Goal: Transaction & Acquisition: Purchase product/service

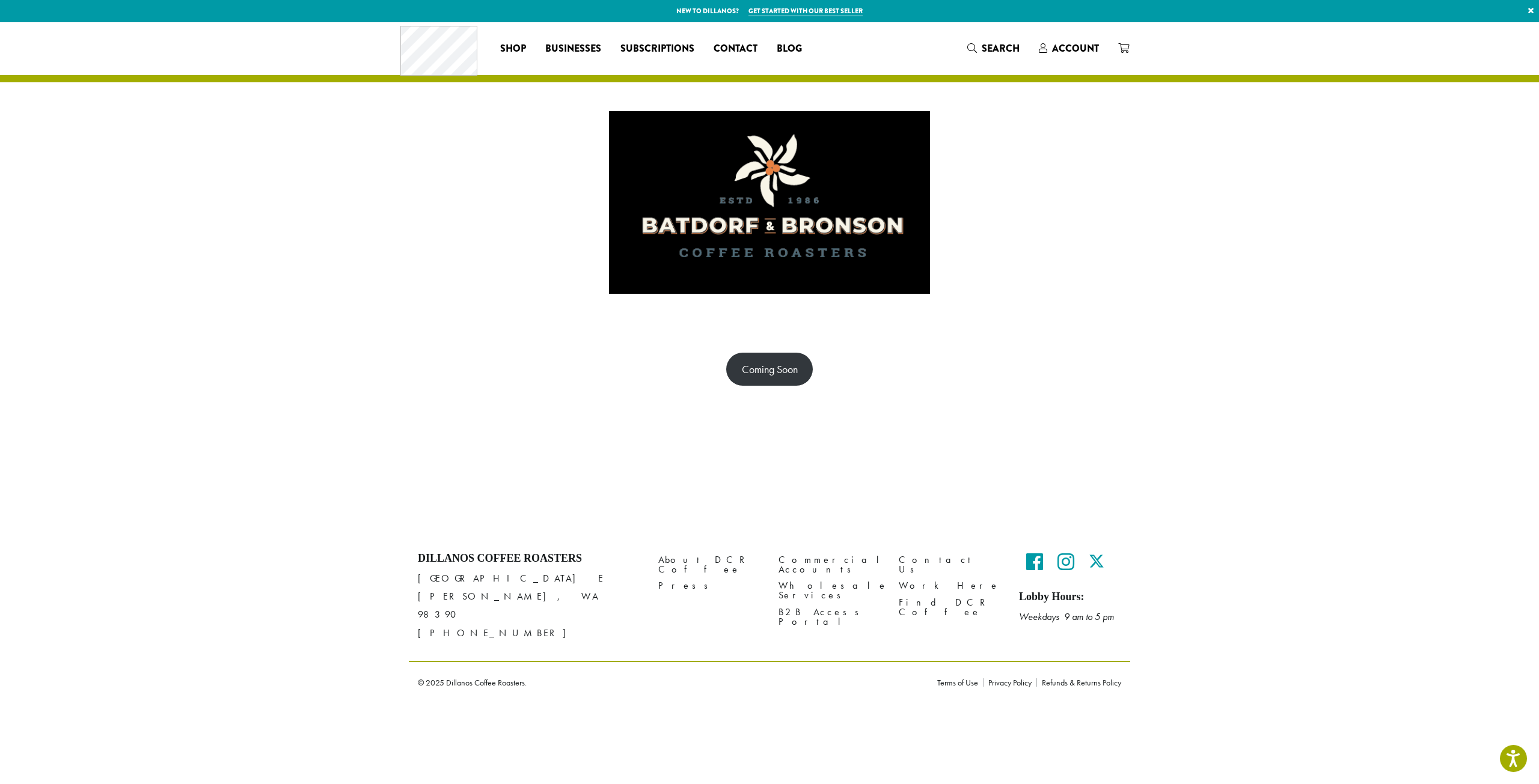
click at [774, 266] on img at bounding box center [769, 202] width 321 height 240
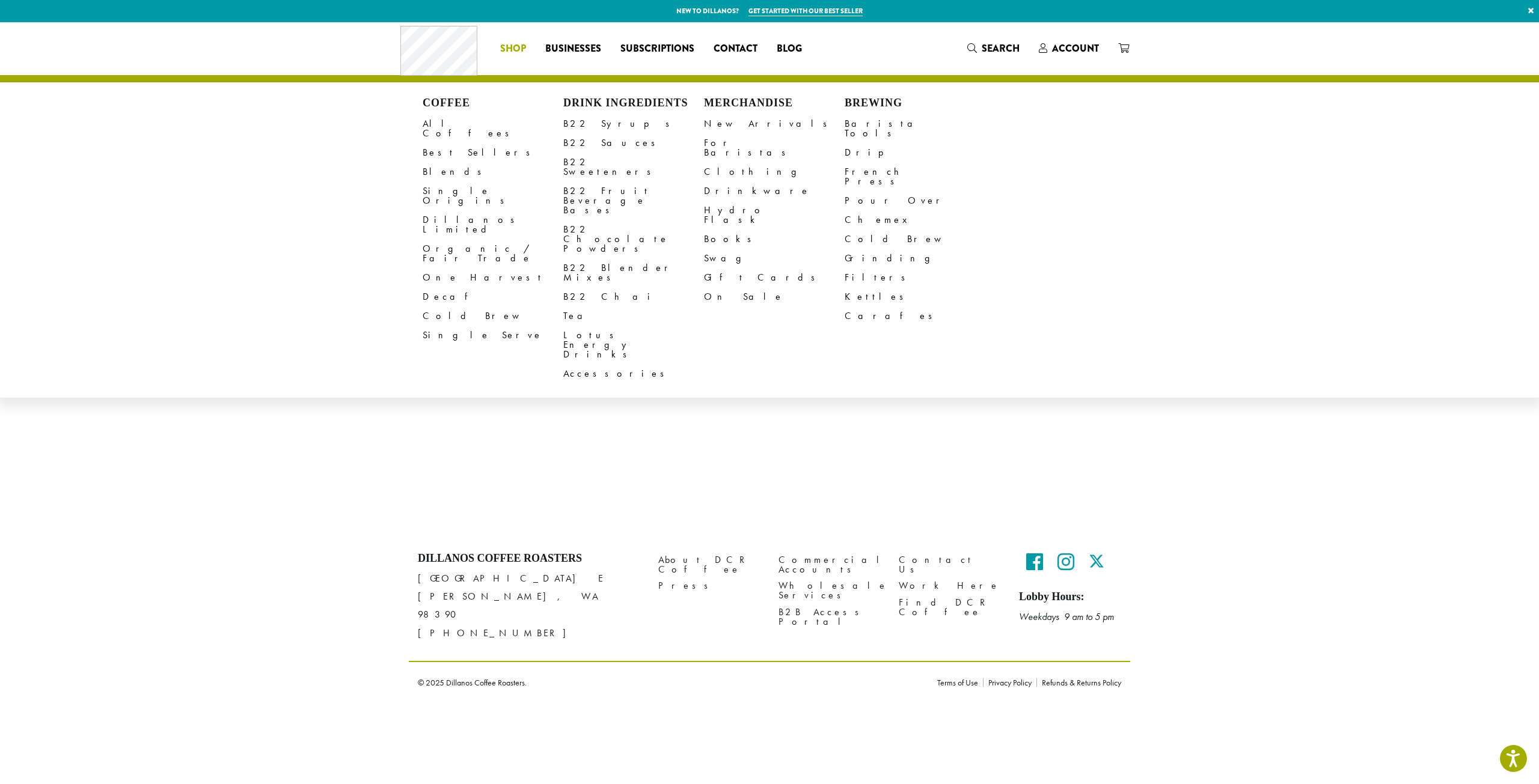
click at [511, 48] on span "Shop" at bounding box center [513, 49] width 26 height 15
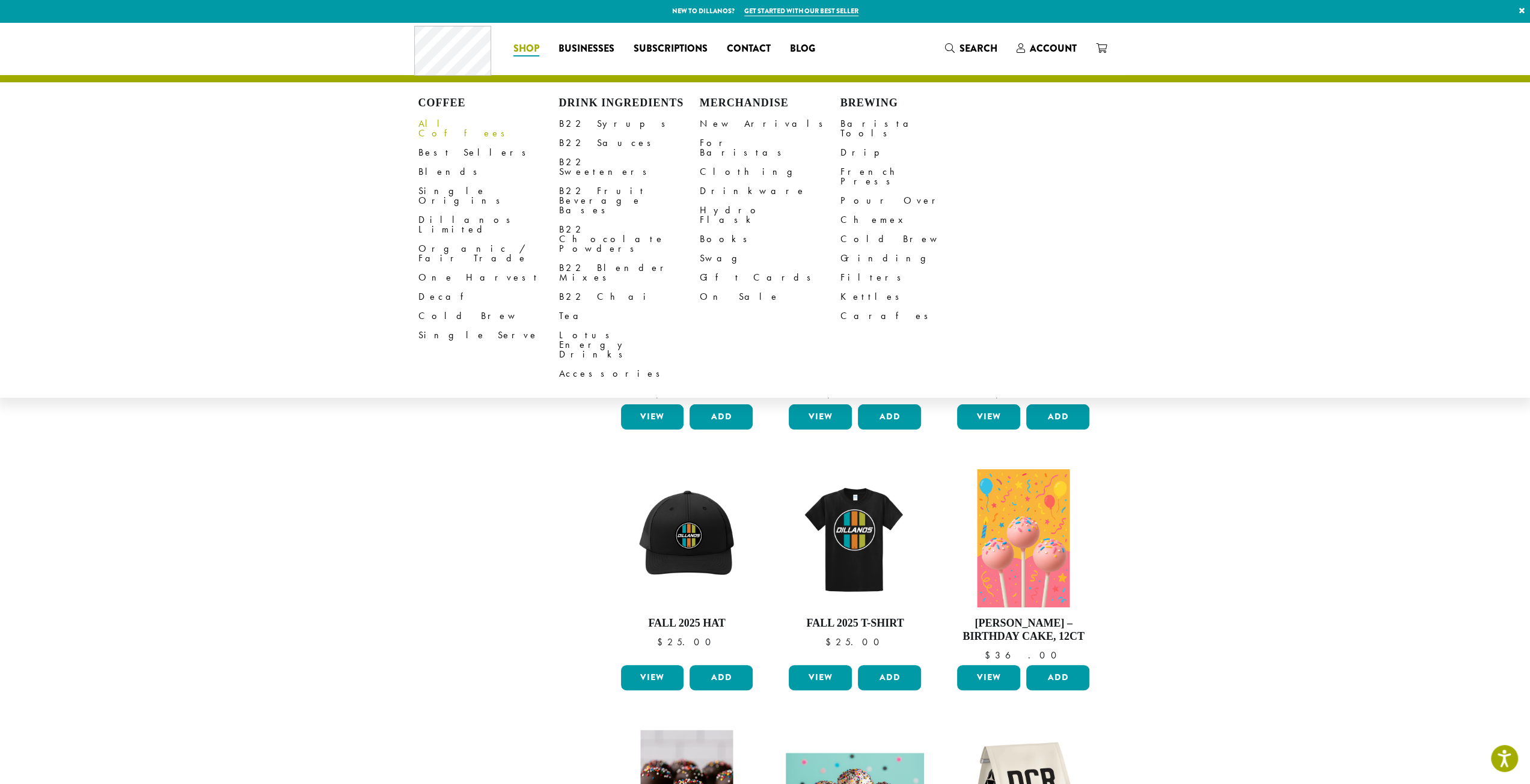
click at [444, 127] on link "All Coffees" at bounding box center [488, 128] width 140 height 29
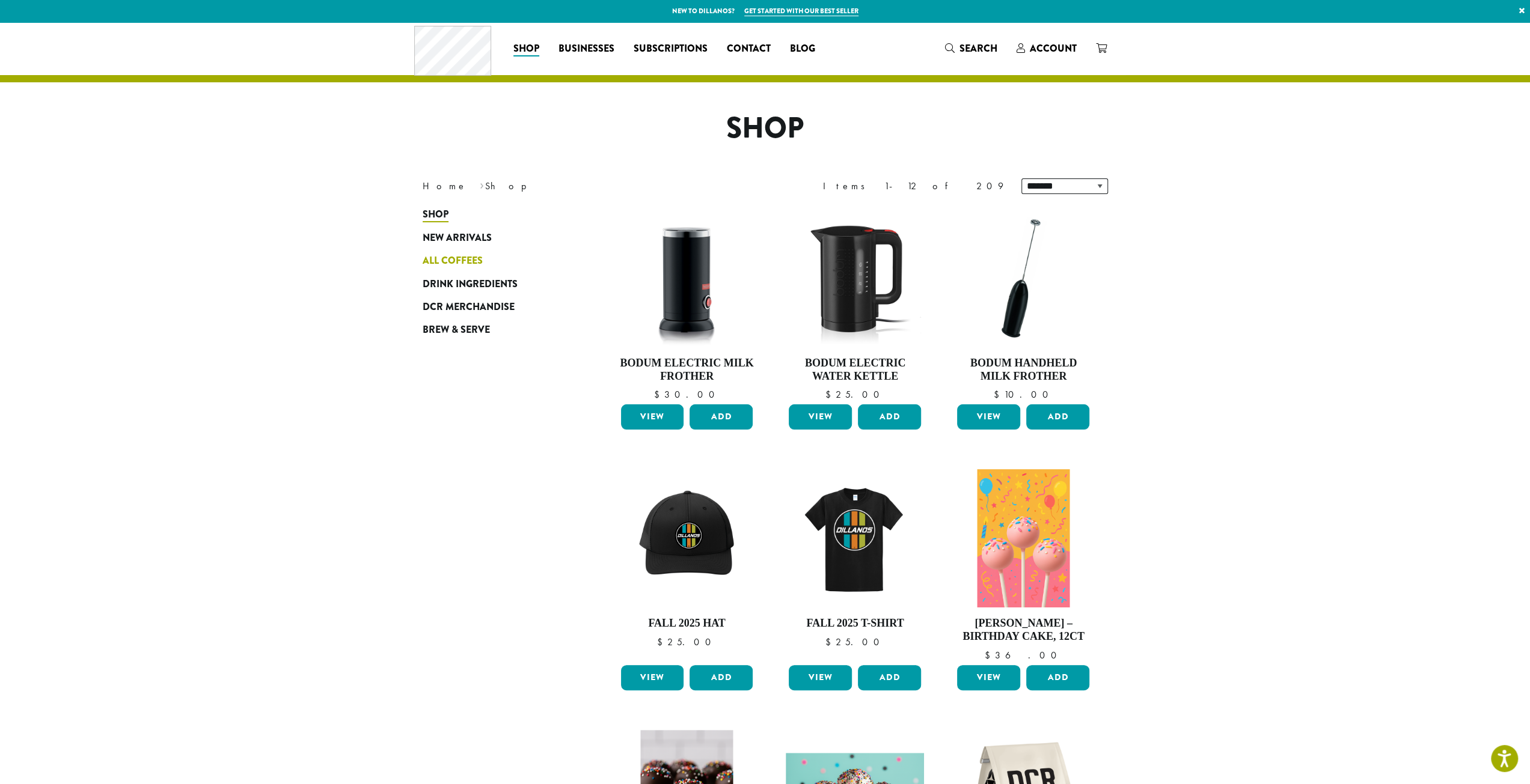
click at [464, 258] on span "All Coffees" at bounding box center [453, 261] width 60 height 15
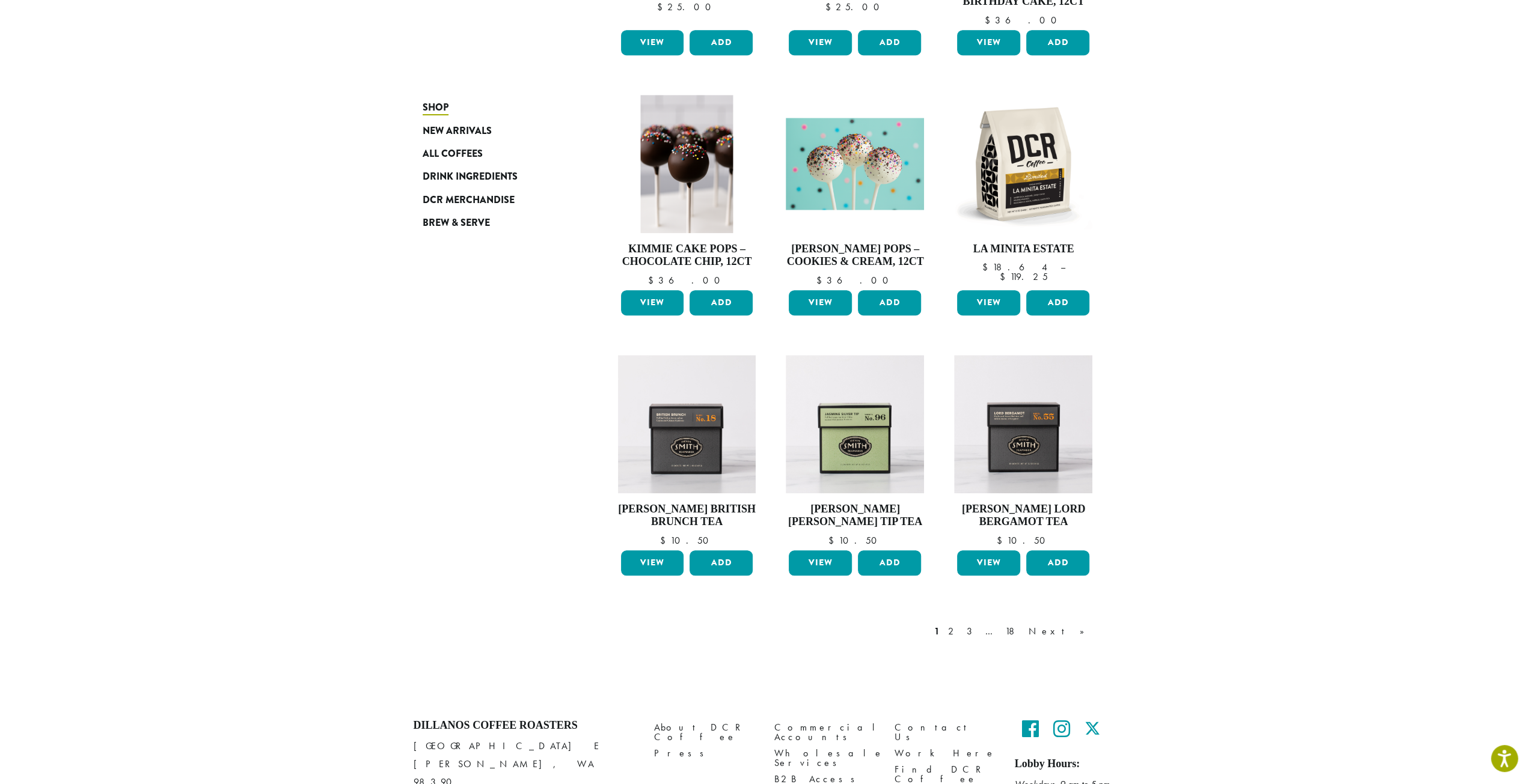
scroll to position [703, 0]
